Goal: Check status: Check status

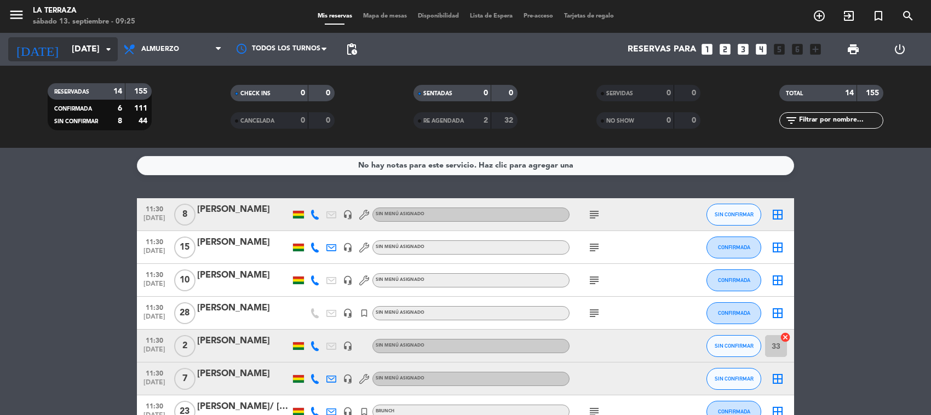
click at [71, 54] on input "[DATE]" at bounding box center [124, 49] width 116 height 21
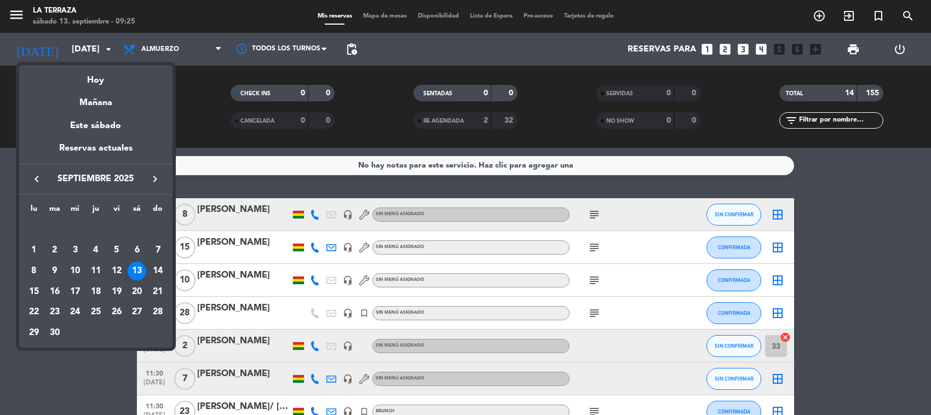
click at [254, 145] on div at bounding box center [465, 207] width 931 height 415
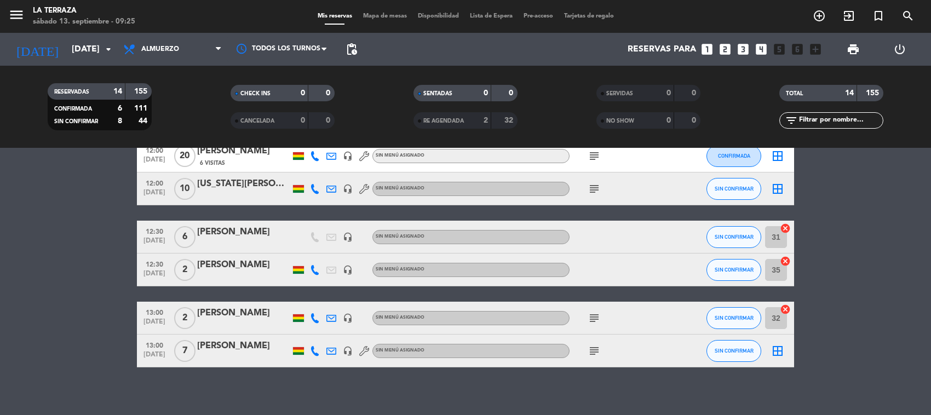
scroll to position [342, 0]
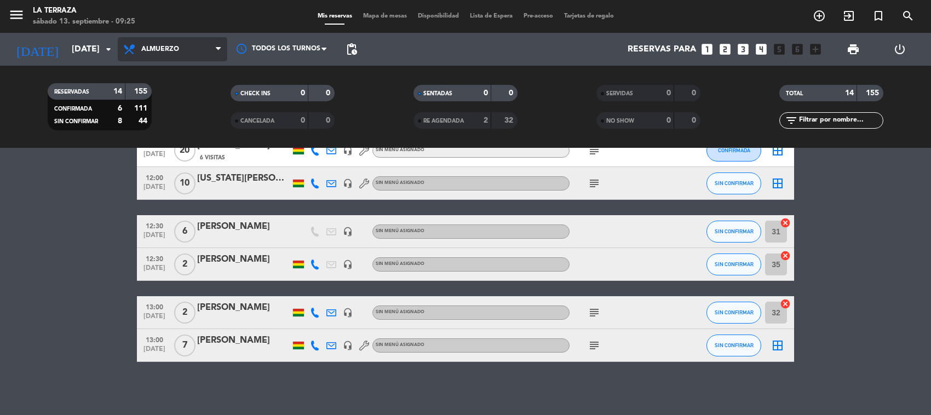
click at [158, 52] on span "Almuerzo" at bounding box center [160, 49] width 38 height 8
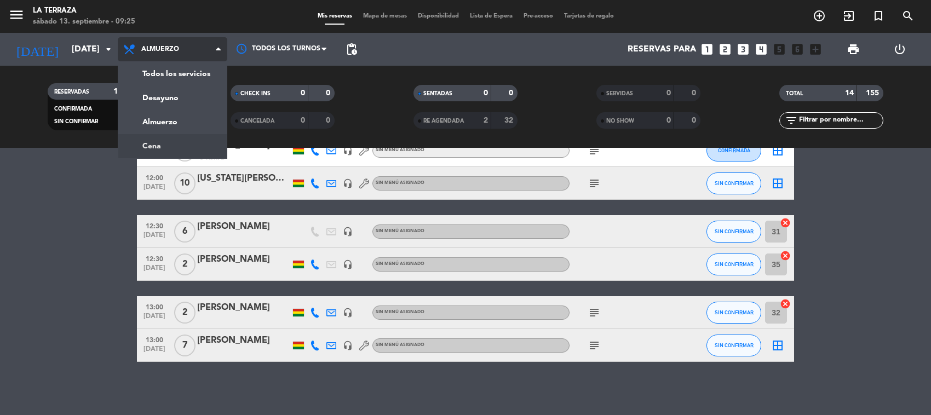
click at [183, 141] on div "menu La Terraza [DATE] 13. septiembre - 09:25 Mis reservas Mapa de mesas Dispon…" at bounding box center [465, 74] width 931 height 148
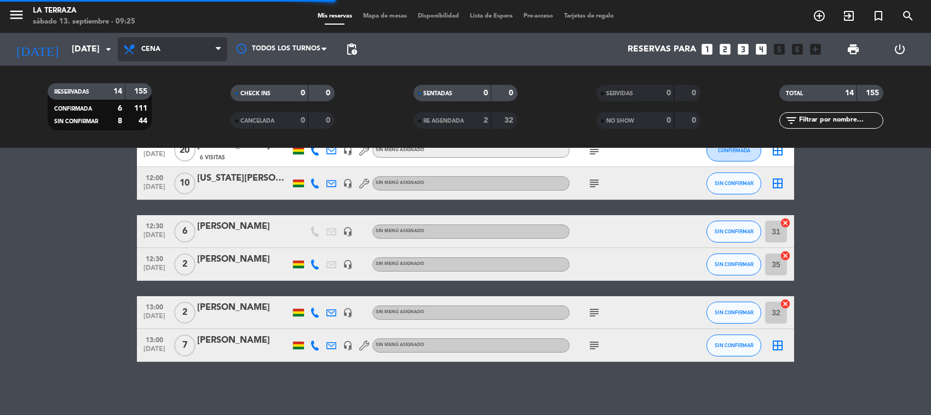
scroll to position [0, 0]
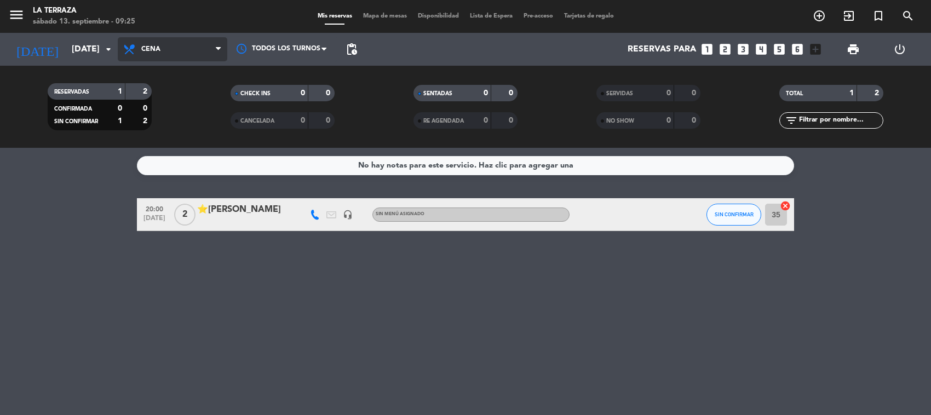
click at [174, 42] on span "Cena" at bounding box center [173, 49] width 110 height 24
click at [173, 113] on div "menu La Terraza [DATE] 13. septiembre - 09:25 Mis reservas Mapa de mesas Dispon…" at bounding box center [465, 74] width 931 height 148
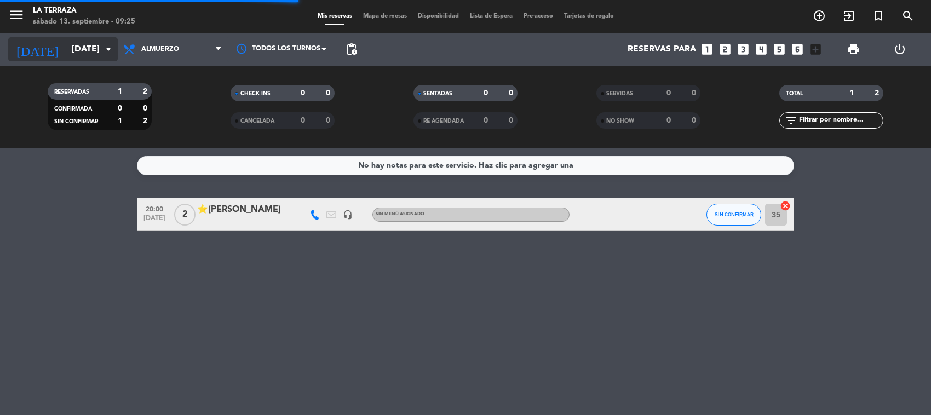
click at [102, 54] on icon "arrow_drop_down" at bounding box center [108, 49] width 13 height 13
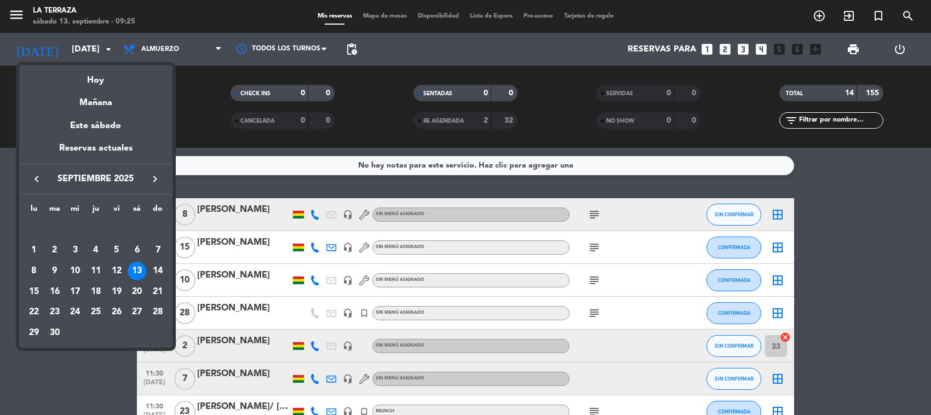
click at [152, 262] on td "14" at bounding box center [157, 271] width 21 height 21
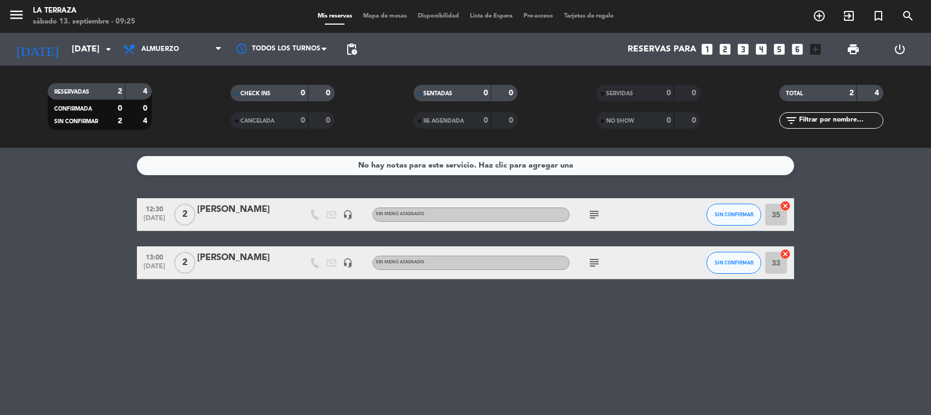
drag, startPoint x: 602, startPoint y: 258, endPoint x: 590, endPoint y: 259, distance: 12.1
click at [596, 258] on div "subject" at bounding box center [618, 262] width 99 height 32
click at [590, 259] on icon "subject" at bounding box center [594, 262] width 13 height 13
click at [141, 42] on span "Almuerzo" at bounding box center [173, 49] width 110 height 24
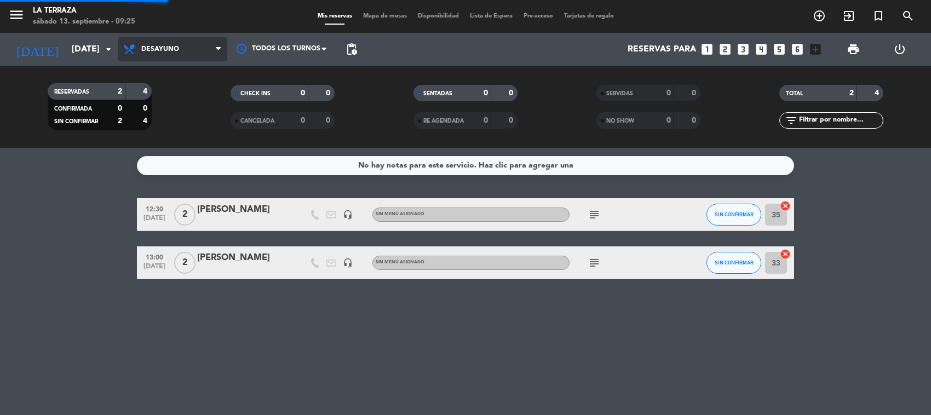
click at [148, 104] on div "menu La Terraza [DATE] 13. septiembre - 09:25 Mis reservas Mapa de mesas Dispon…" at bounding box center [465, 74] width 931 height 148
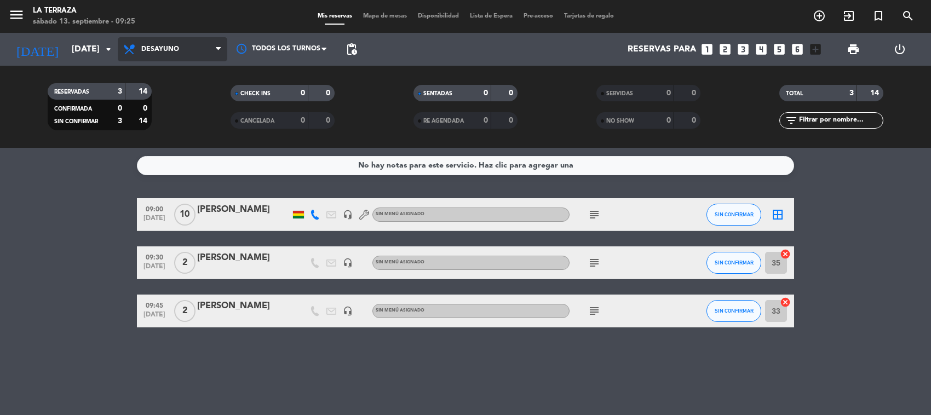
click at [187, 43] on span "Desayuno" at bounding box center [173, 49] width 110 height 24
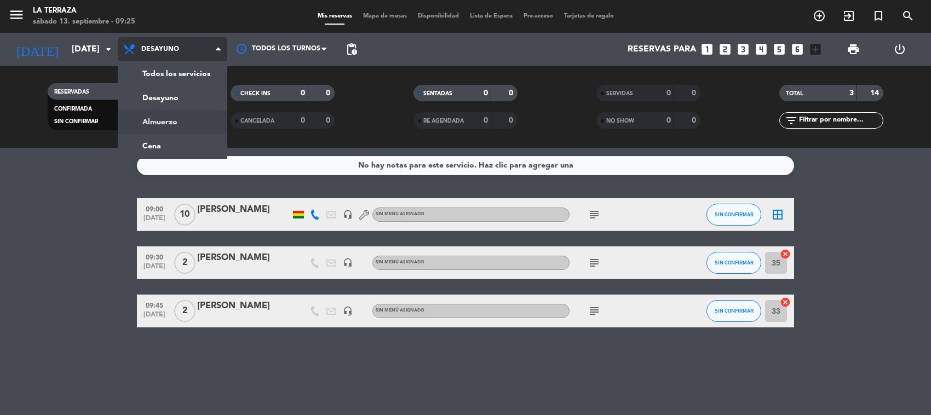
click at [181, 116] on div "menu La Terraza [DATE] 13. septiembre - 09:25 Mis reservas Mapa de mesas Dispon…" at bounding box center [465, 74] width 931 height 148
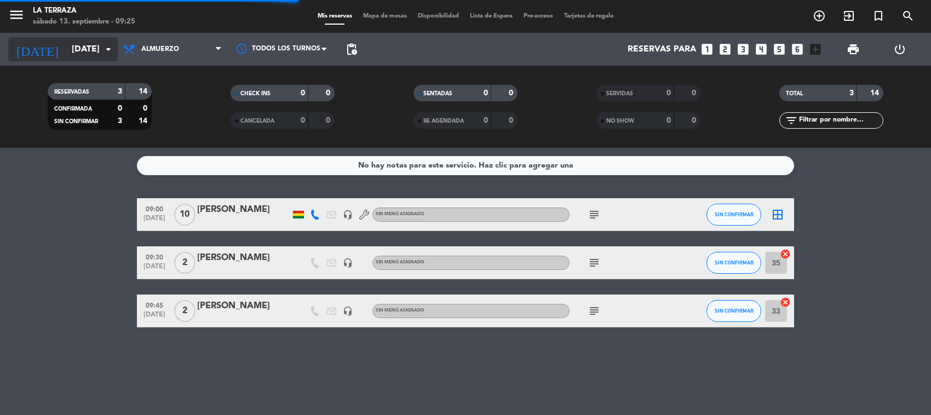
click at [82, 53] on input "[DATE]" at bounding box center [124, 49] width 116 height 21
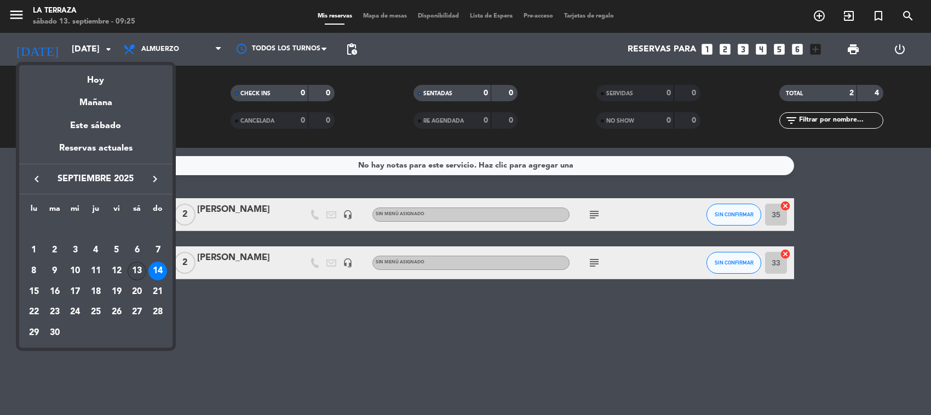
click at [134, 274] on div "13" at bounding box center [137, 271] width 19 height 19
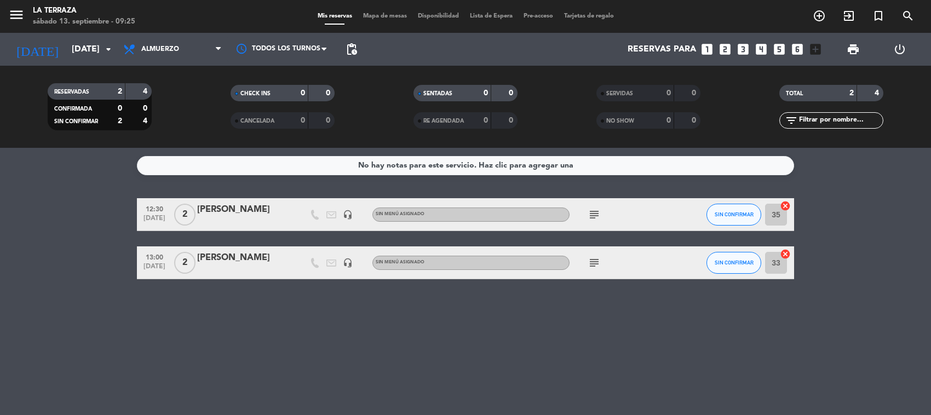
type input "[DATE]"
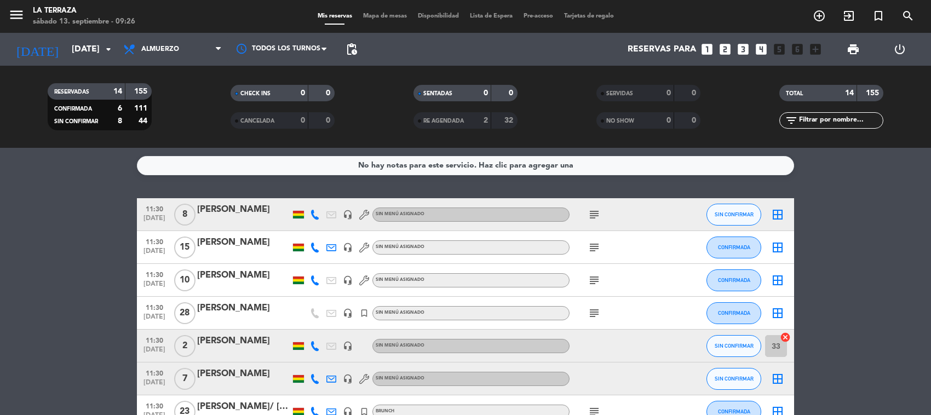
click at [597, 304] on div "subject" at bounding box center [618, 313] width 99 height 32
click at [597, 217] on icon "subject" at bounding box center [594, 214] width 13 height 13
click at [592, 253] on icon "subject" at bounding box center [594, 247] width 13 height 13
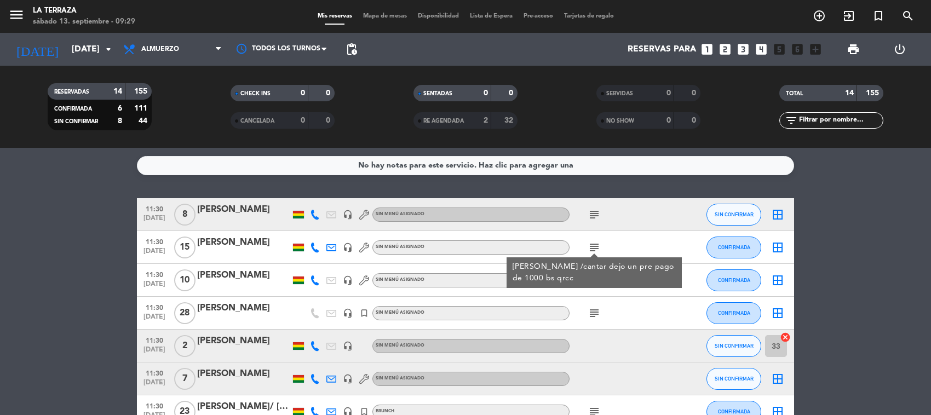
click at [597, 304] on div "subject" at bounding box center [618, 313] width 99 height 32
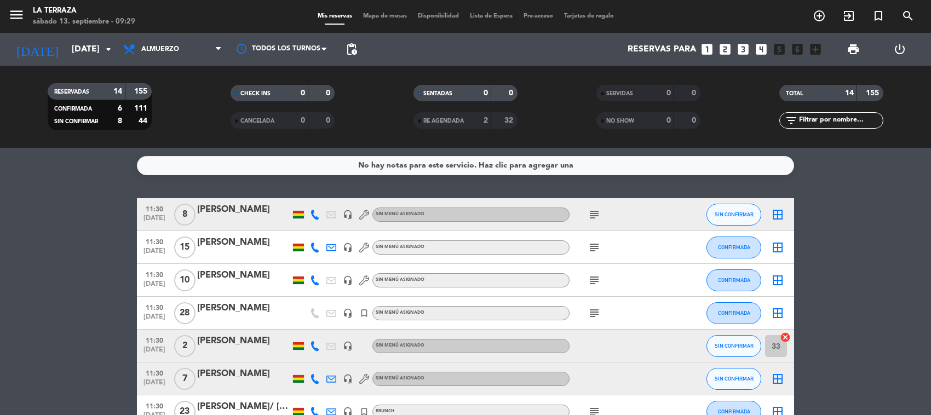
click at [591, 274] on icon "subject" at bounding box center [594, 280] width 13 height 13
click at [598, 308] on icon "subject" at bounding box center [594, 313] width 13 height 13
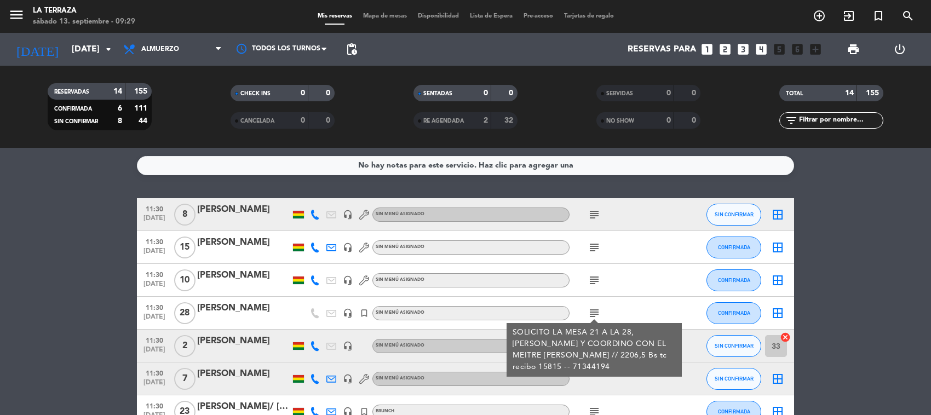
click at [598, 308] on icon "subject" at bounding box center [594, 313] width 13 height 13
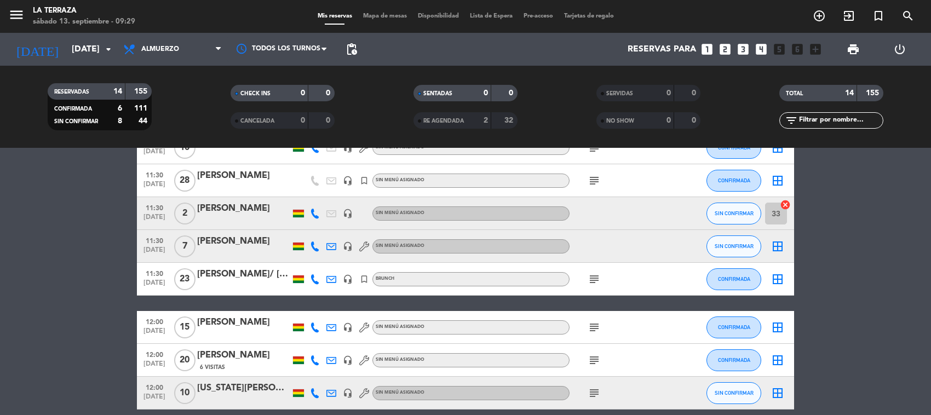
scroll to position [137, 0]
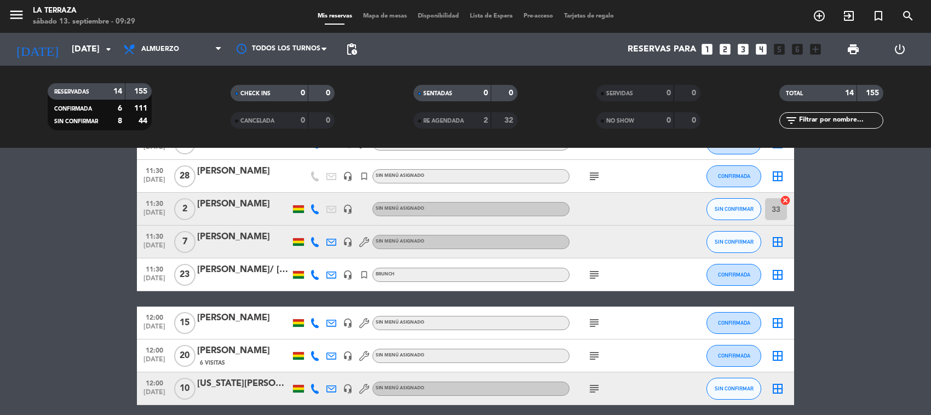
click at [594, 269] on icon "subject" at bounding box center [594, 274] width 13 height 13
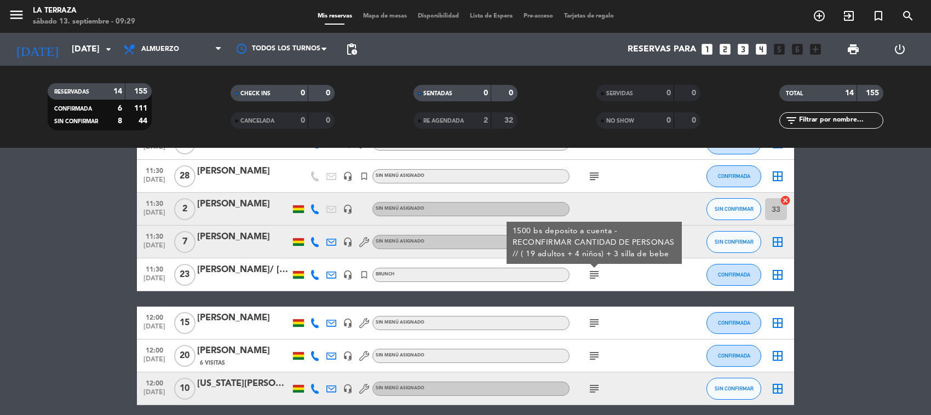
click at [595, 318] on icon "subject" at bounding box center [594, 322] width 13 height 13
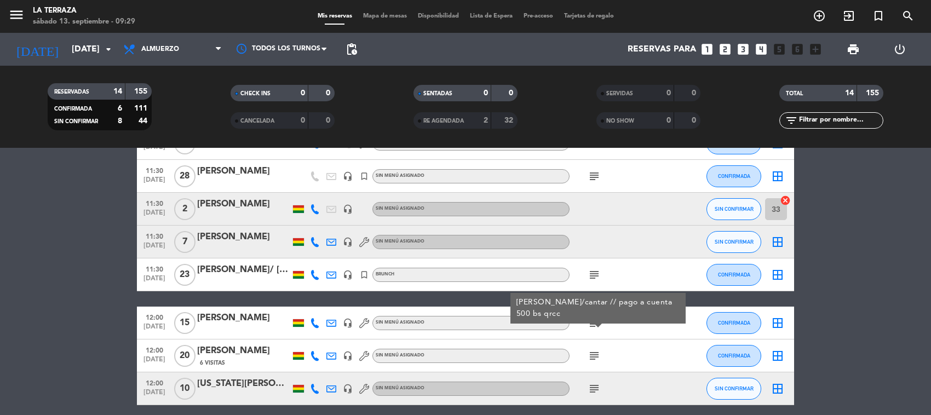
click at [595, 318] on icon "subject" at bounding box center [594, 322] width 13 height 13
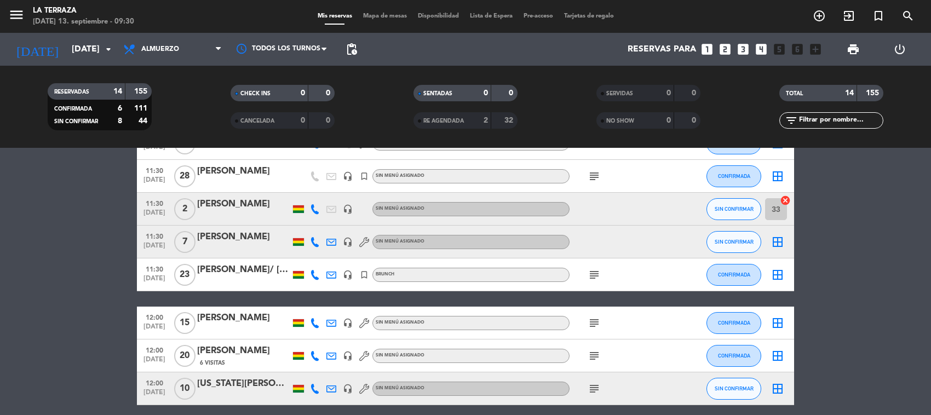
click at [595, 318] on icon "subject" at bounding box center [594, 322] width 13 height 13
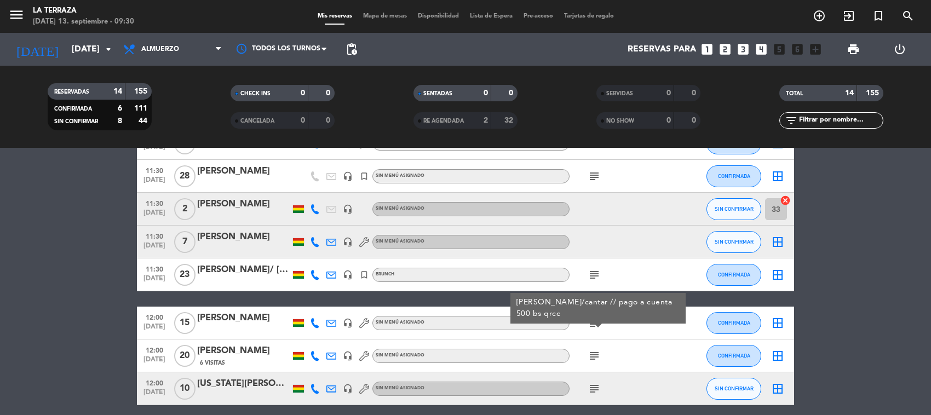
click at [595, 352] on icon "subject" at bounding box center [594, 355] width 13 height 13
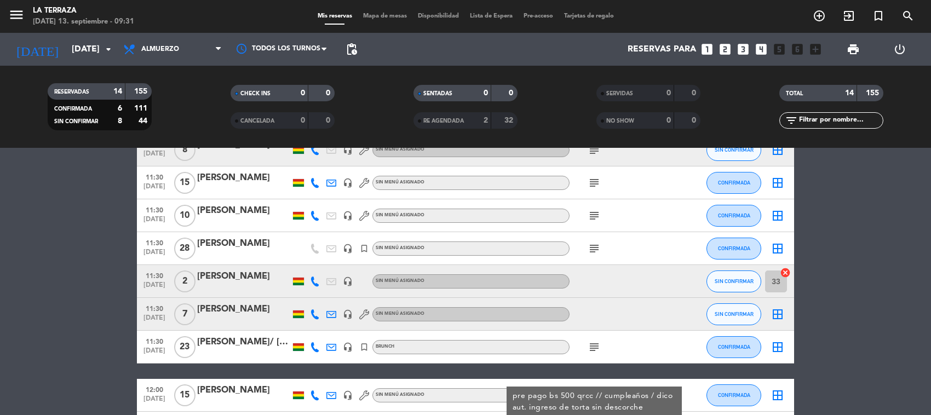
scroll to position [0, 0]
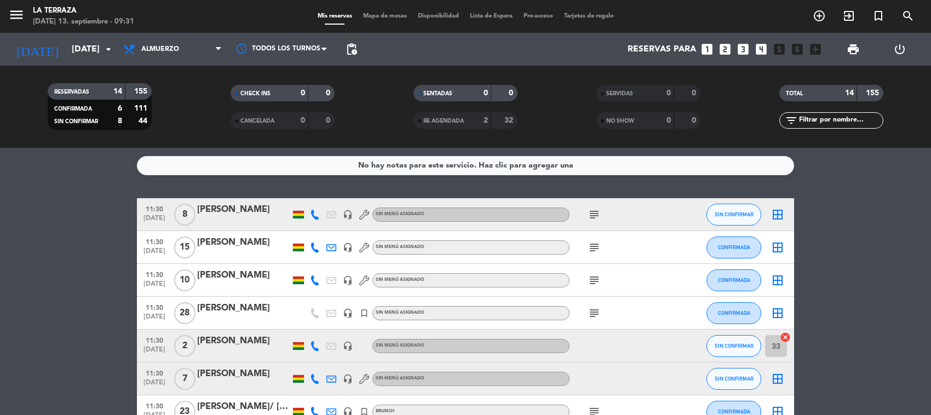
click at [169, 66] on div "RESERVADAS 14 155 CONFIRMADA 6 111 SIN CONFIRMAR 8 44 CHECK INS 0 0 CANCELADA 0…" at bounding box center [465, 107] width 931 height 82
click at [176, 43] on span "Almuerzo" at bounding box center [173, 49] width 110 height 24
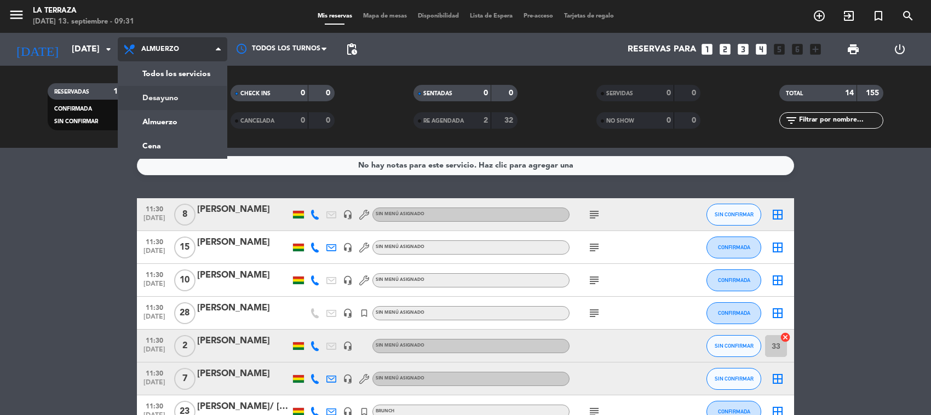
click at [179, 88] on div "menu La Terraza [DATE] 13. septiembre - 09:31 Mis reservas Mapa de mesas Dispon…" at bounding box center [465, 74] width 931 height 148
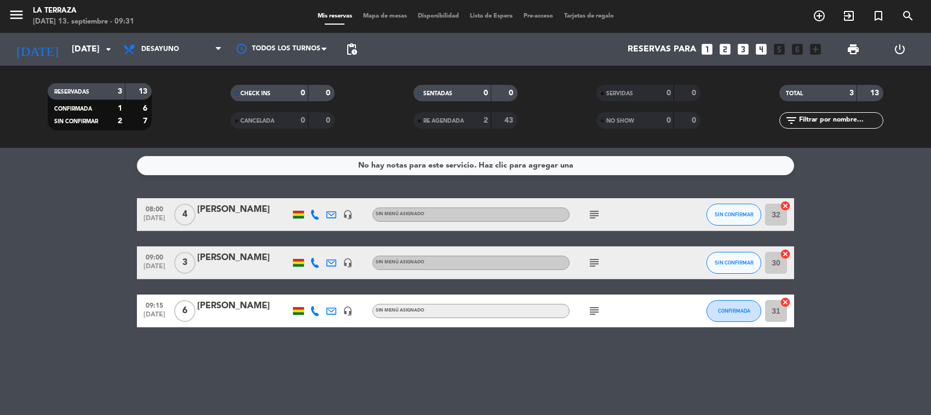
click at [227, 329] on div "No hay notas para este servicio. Haz clic para agregar una 08:00 [DATE] 4 [PERS…" at bounding box center [465, 281] width 931 height 267
click at [193, 50] on span "Desayuno" at bounding box center [173, 49] width 110 height 24
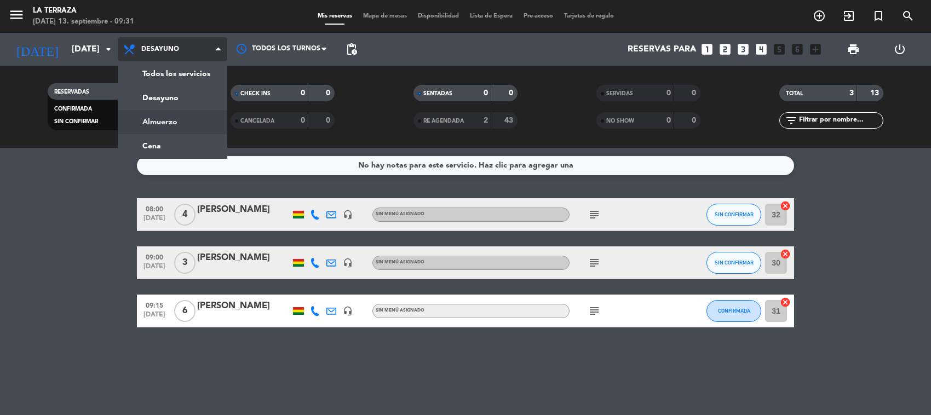
click at [186, 117] on div "menu La Terraza [DATE] 13. septiembre - 09:31 Mis reservas Mapa de mesas Dispon…" at bounding box center [465, 74] width 931 height 148
